Goal: Communication & Community: Answer question/provide support

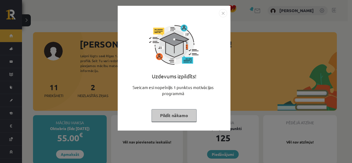
click at [178, 110] on button "Pildīt nākamo" at bounding box center [173, 115] width 45 height 13
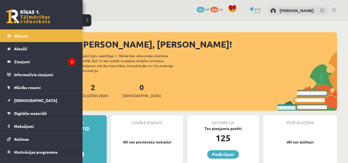
click at [26, 58] on legend "Ziņojumi 2" at bounding box center [45, 61] width 62 height 13
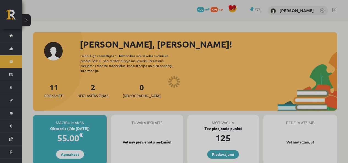
click at [26, 58] on div at bounding box center [174, 81] width 348 height 163
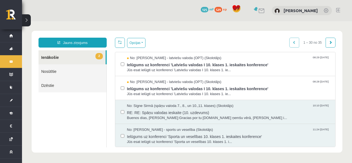
click at [159, 61] on span "Ielūgums uz konferenci 'Latviešu valodas I 10. klases 1. ieskaites konference'" at bounding box center [228, 64] width 203 height 7
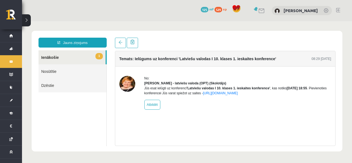
click at [49, 56] on link "1 Ienākošie" at bounding box center [71, 57] width 67 height 14
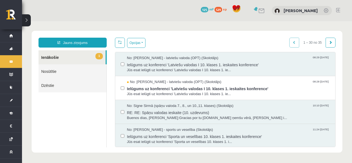
click at [144, 92] on span "Jūs esat ielūgti uz konferenci 'Latviešu valodas I 10. klases 1. ie..." at bounding box center [228, 94] width 203 height 5
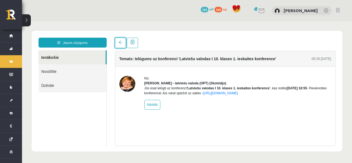
click at [118, 42] on link at bounding box center [120, 43] width 11 height 10
click at [118, 46] on link at bounding box center [120, 43] width 11 height 10
